Goal: Task Accomplishment & Management: Manage account settings

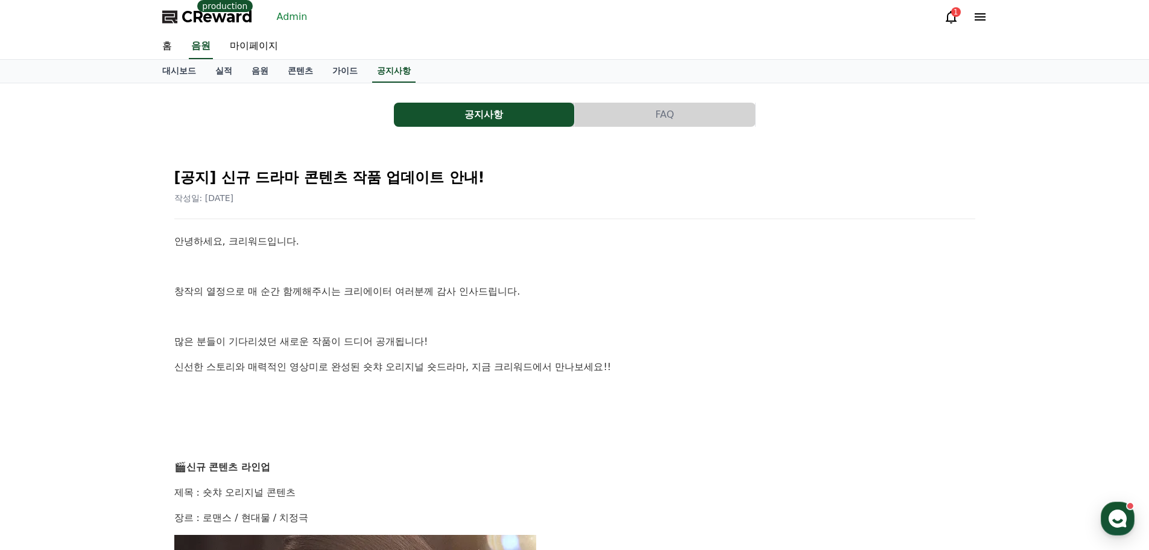
drag, startPoint x: 368, startPoint y: 55, endPoint x: 1017, endPoint y: 109, distance: 651.4
click at [976, 22] on icon at bounding box center [980, 17] width 14 height 14
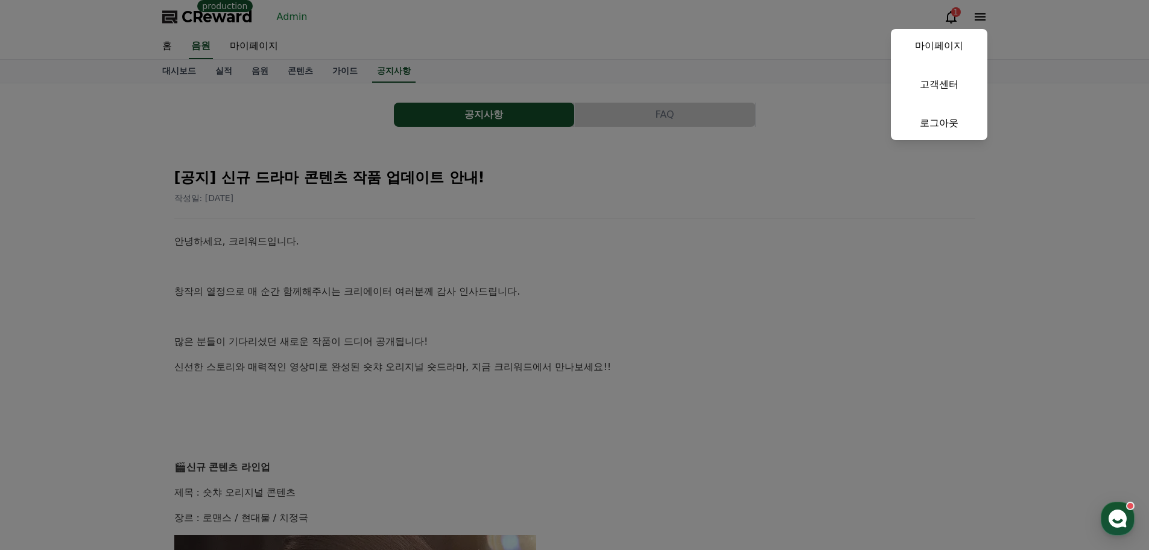
click at [387, 31] on button "close" at bounding box center [574, 275] width 1149 height 550
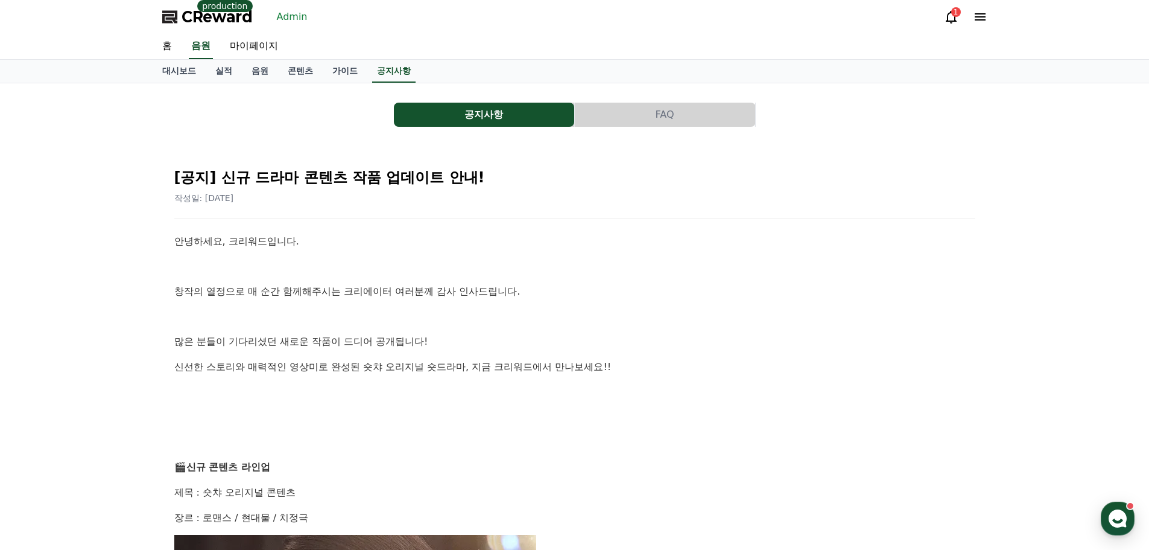
click at [288, 12] on link "Admin" at bounding box center [292, 16] width 40 height 19
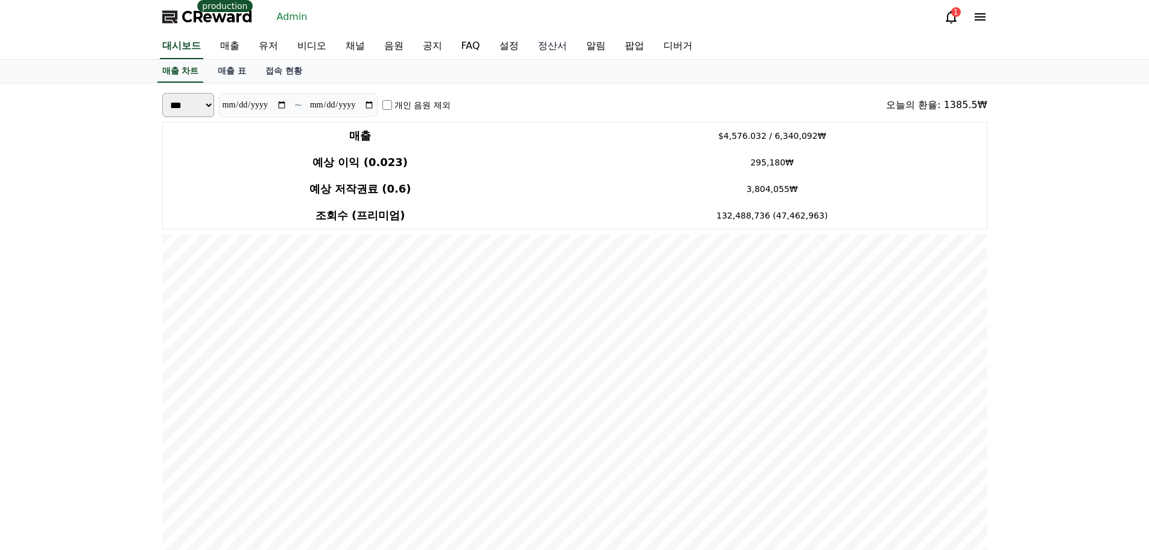
click at [553, 46] on link "정산서" at bounding box center [553, 46] width 48 height 25
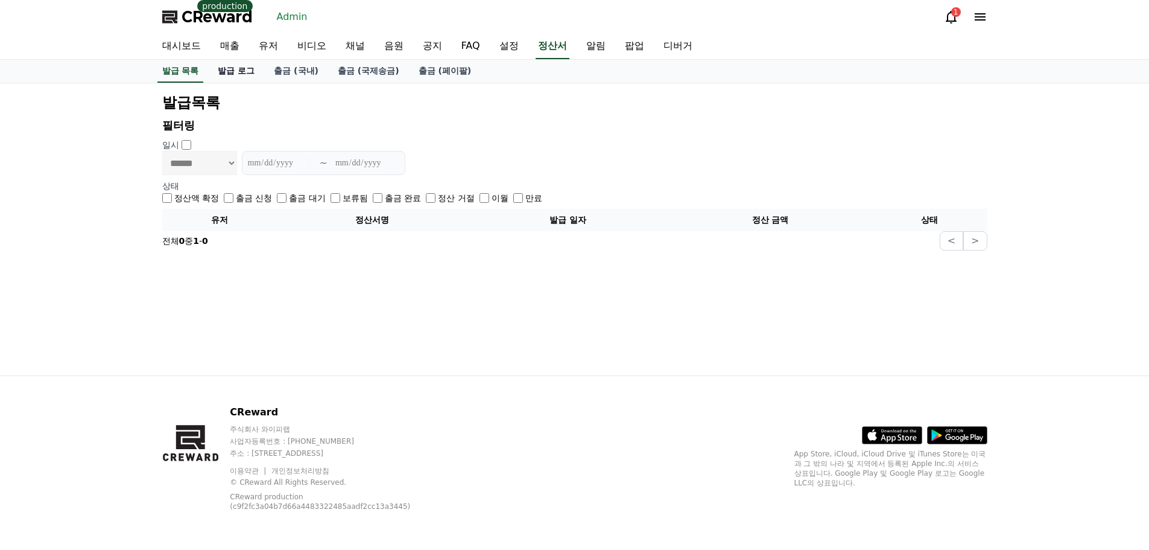
click at [226, 73] on link "발급 로그" at bounding box center [236, 71] width 56 height 23
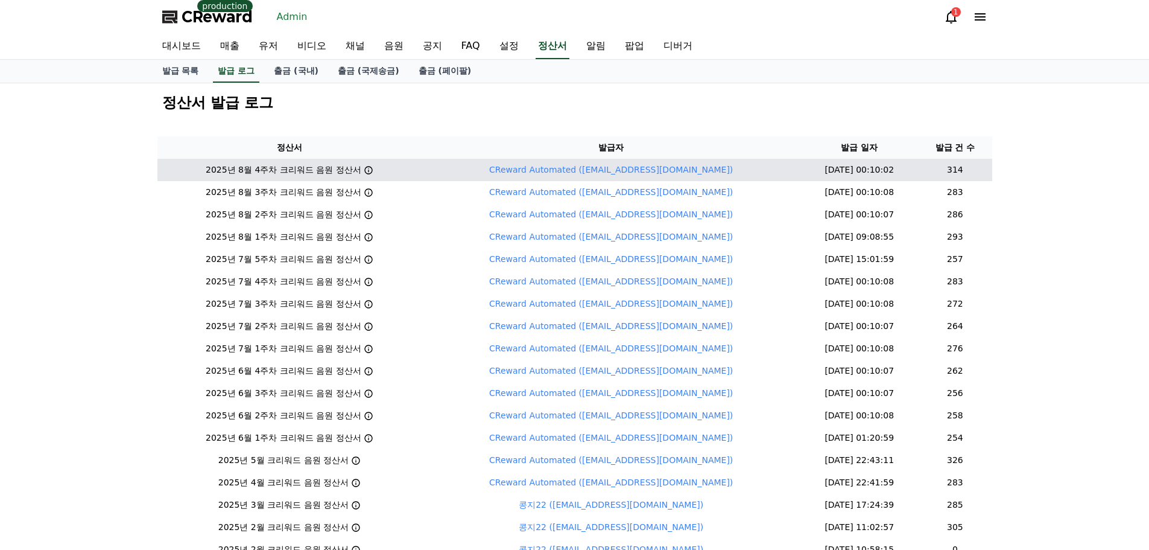
click at [373, 168] on icon at bounding box center [369, 170] width 10 height 10
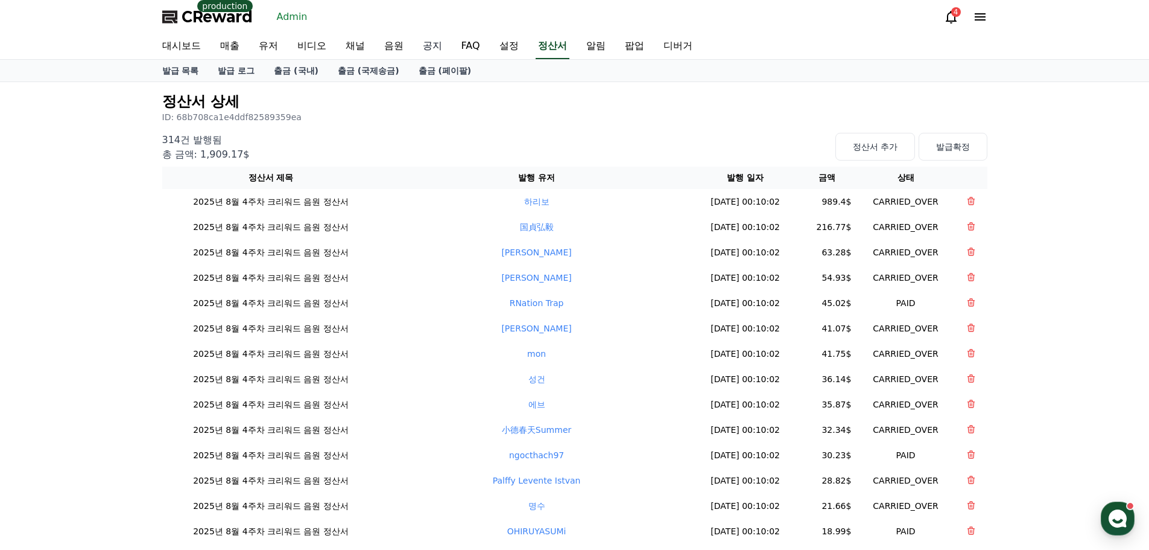
click at [425, 47] on link "공지" at bounding box center [432, 46] width 39 height 25
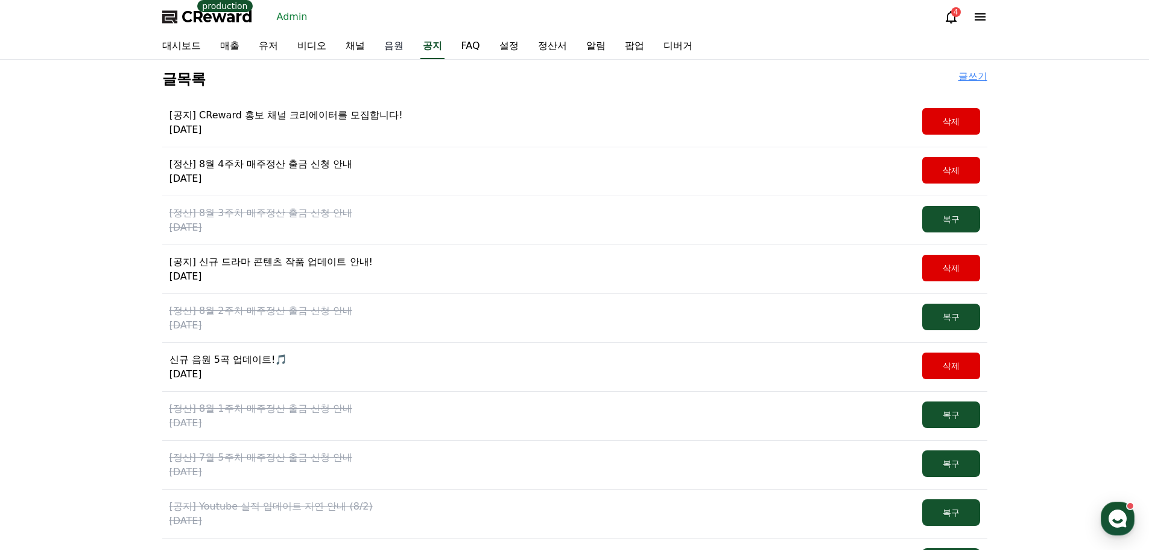
click at [396, 44] on link "음원" at bounding box center [394, 46] width 39 height 25
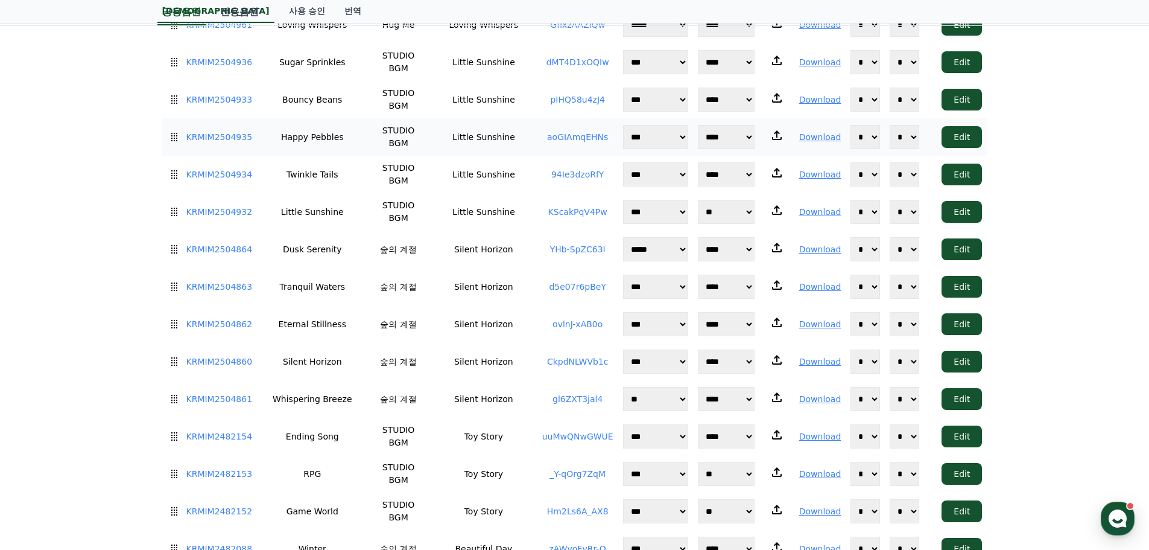
scroll to position [5491, 0]
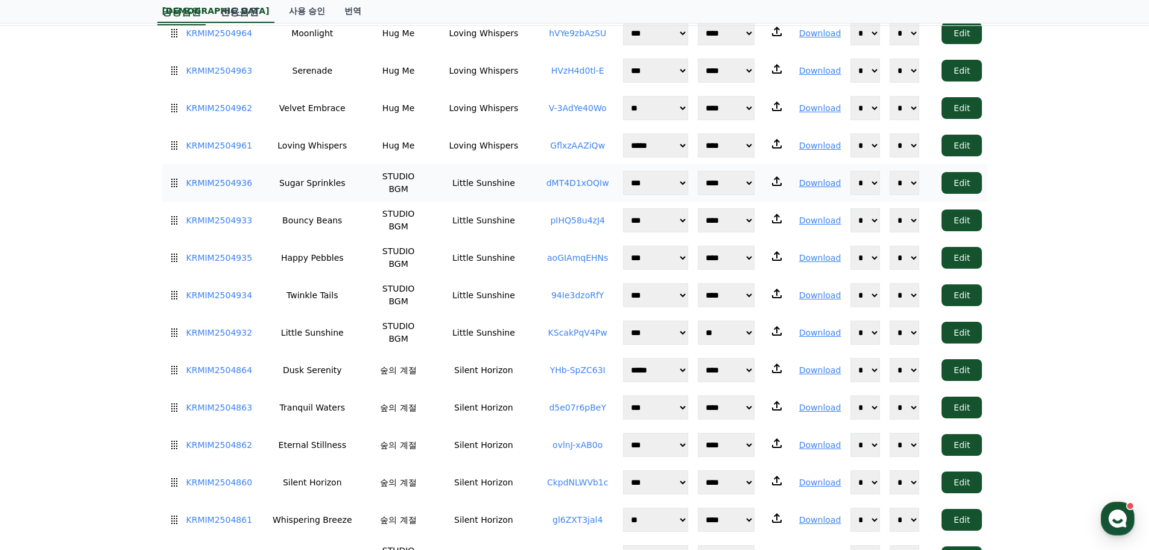
drag, startPoint x: 354, startPoint y: 97, endPoint x: 445, endPoint y: 104, distance: 90.8
click at [445, 164] on tr "KRMIM2504936 Sugar Sprinkles STUDIO BGM Little Sunshine dMT4D1xOQIw **** *** **…" at bounding box center [574, 182] width 825 height 37
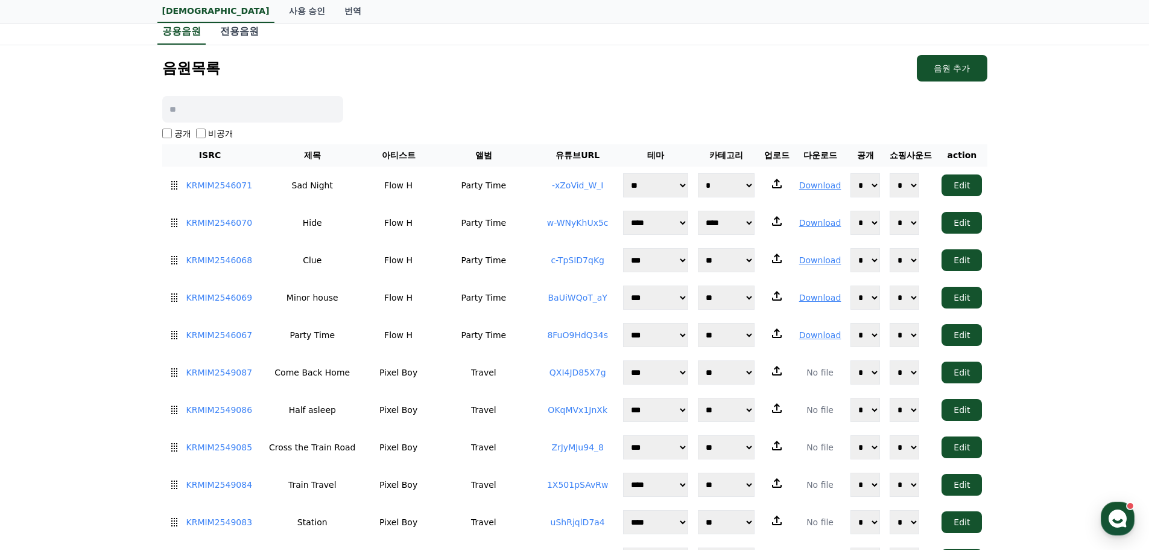
scroll to position [0, 0]
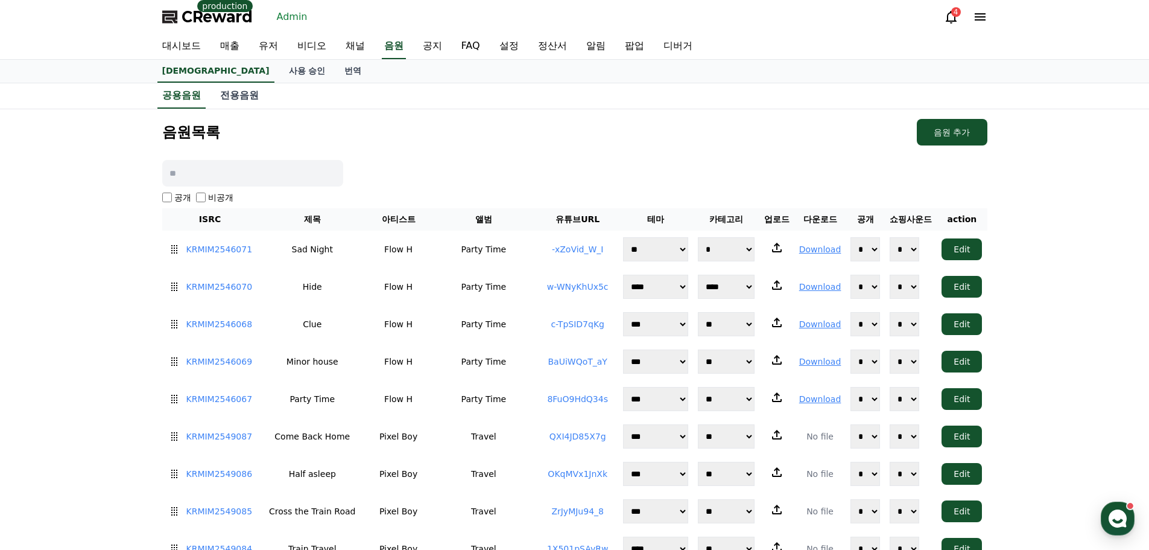
click at [237, 17] on span "CReward" at bounding box center [217, 16] width 71 height 19
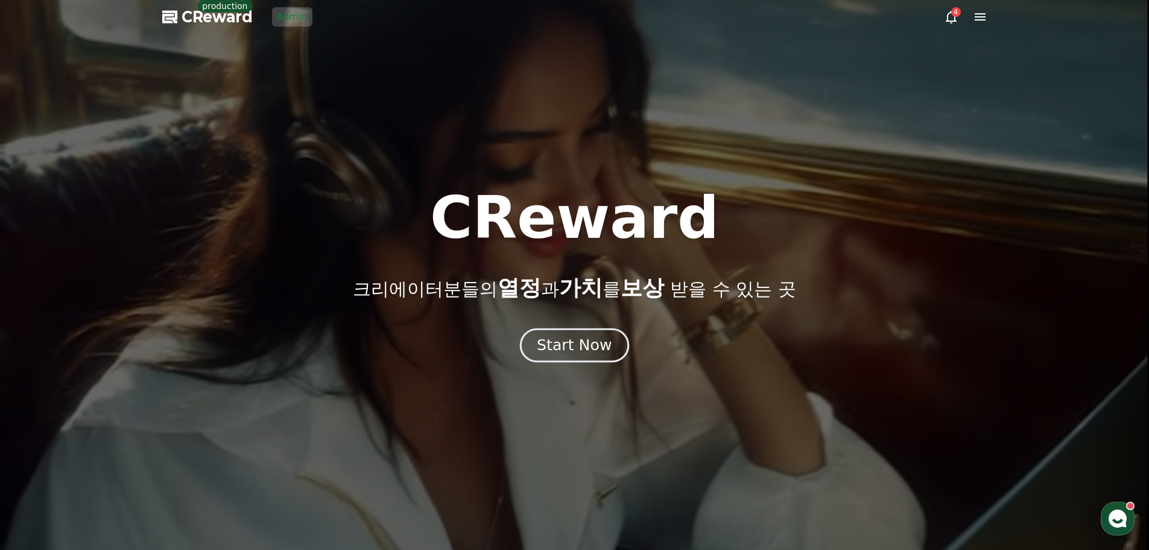
click at [579, 354] on div "Start Now" at bounding box center [574, 345] width 75 height 21
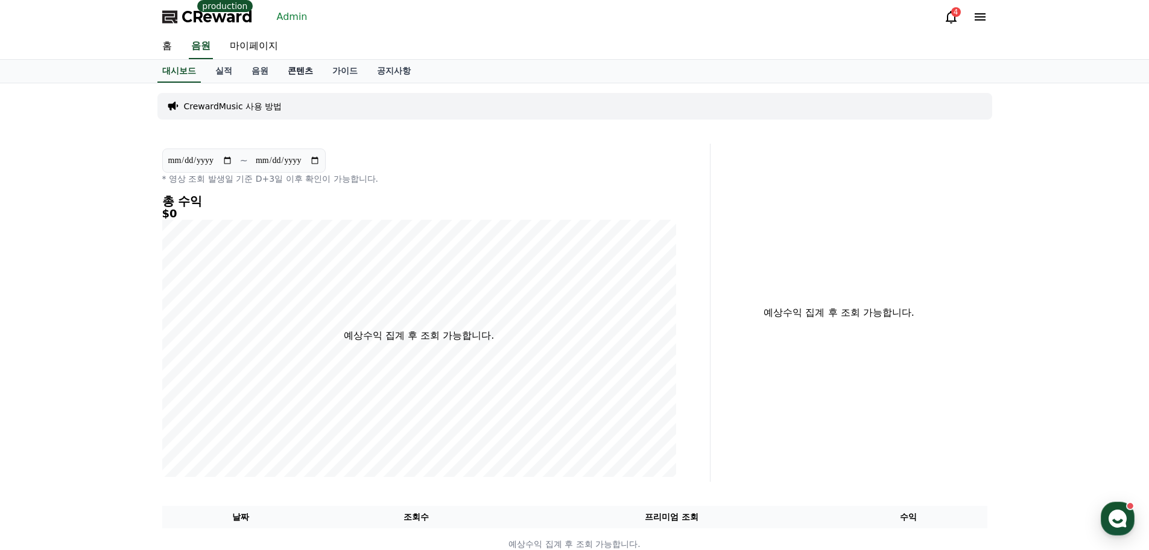
click at [300, 68] on link "콘텐츠" at bounding box center [300, 71] width 45 height 23
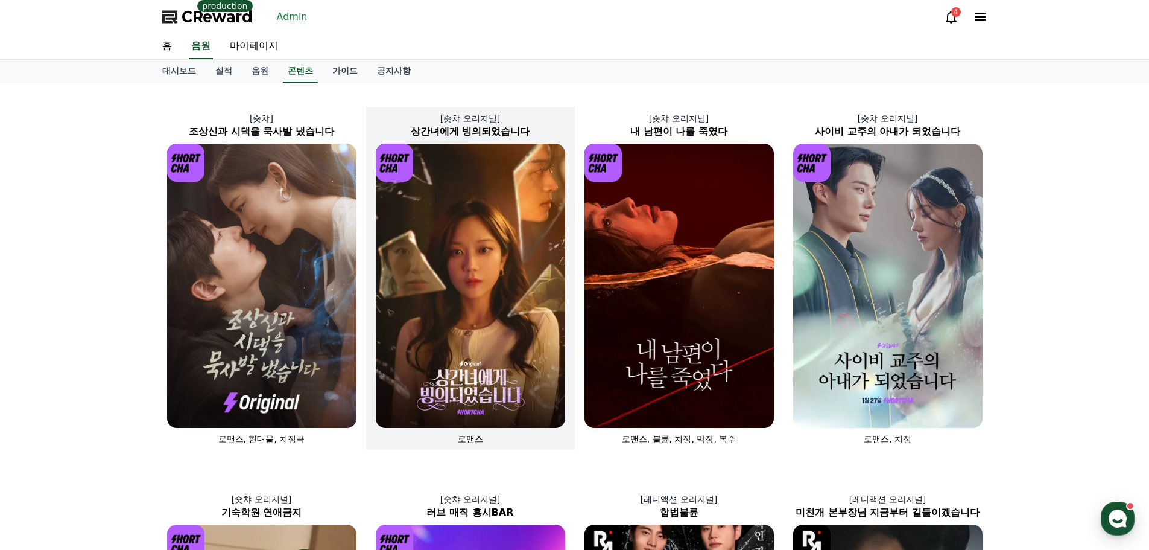
click at [480, 242] on img at bounding box center [470, 286] width 189 height 284
